Goal: Task Accomplishment & Management: Use online tool/utility

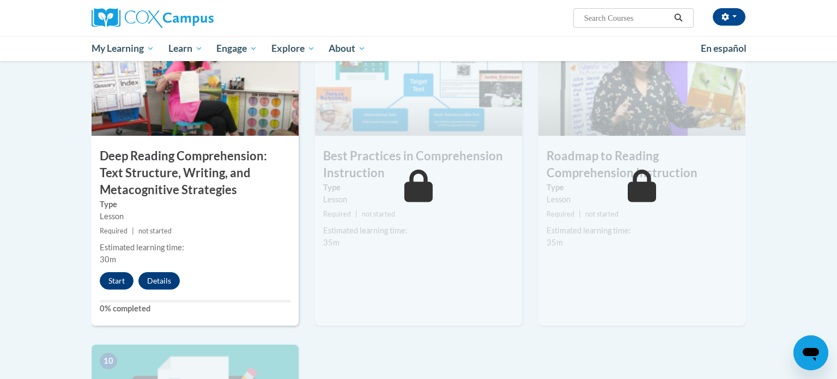
scroll to position [859, 0]
click at [118, 284] on button "Start" at bounding box center [117, 281] width 34 height 17
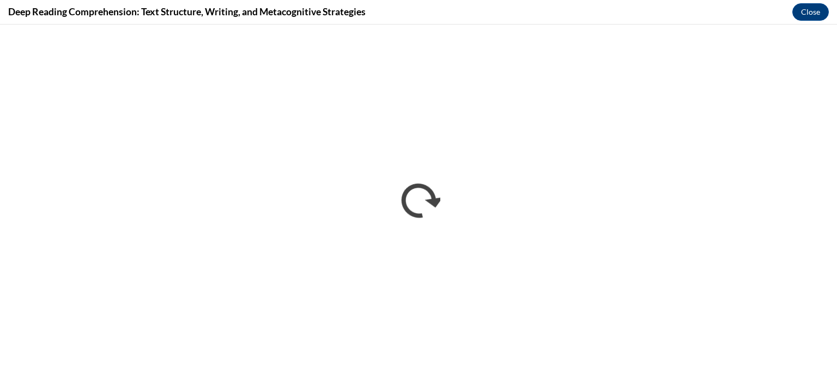
scroll to position [0, 0]
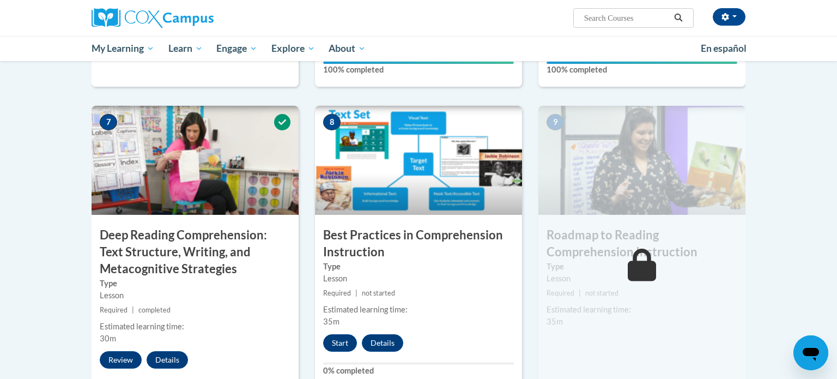
scroll to position [800, 0]
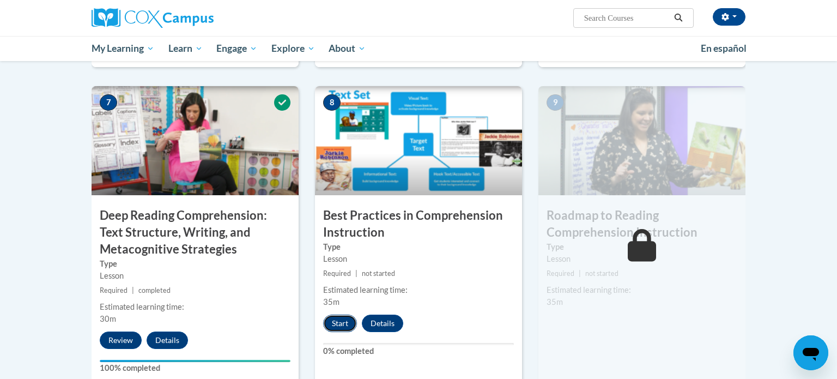
click at [347, 321] on button "Start" at bounding box center [340, 323] width 34 height 17
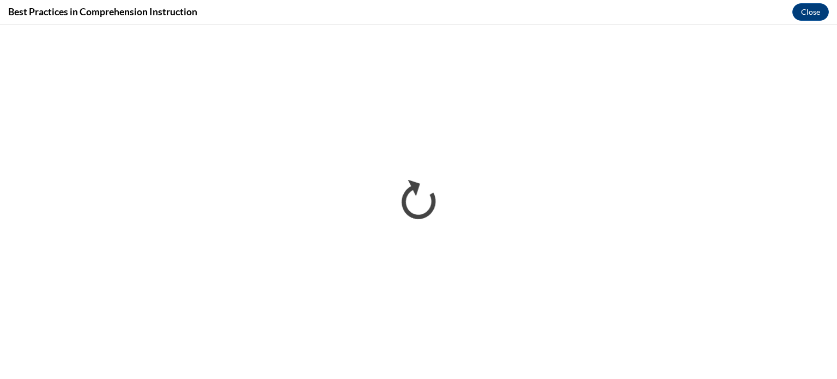
scroll to position [0, 0]
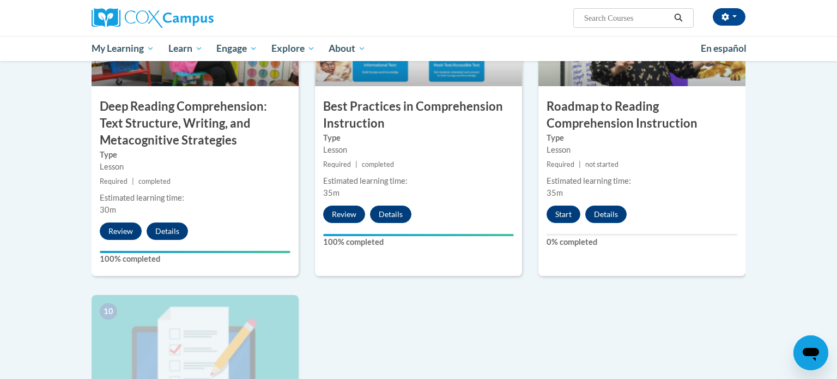
scroll to position [899, 0]
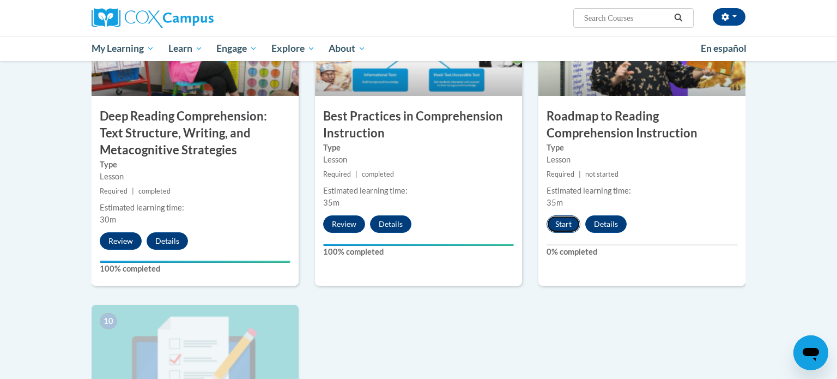
click at [566, 225] on button "Start" at bounding box center [564, 223] width 34 height 17
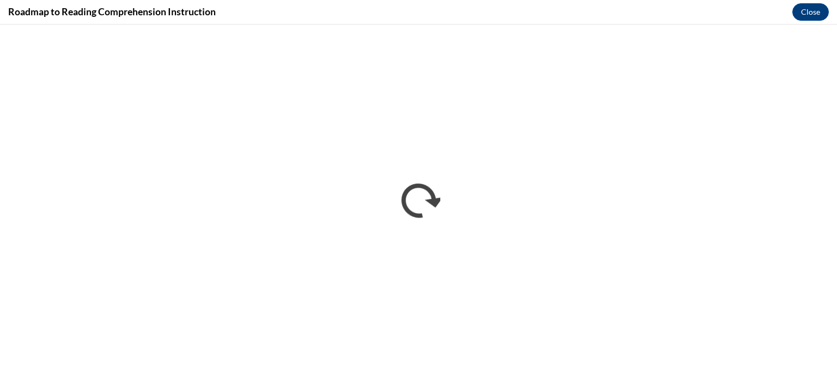
scroll to position [0, 0]
